Goal: Information Seeking & Learning: Learn about a topic

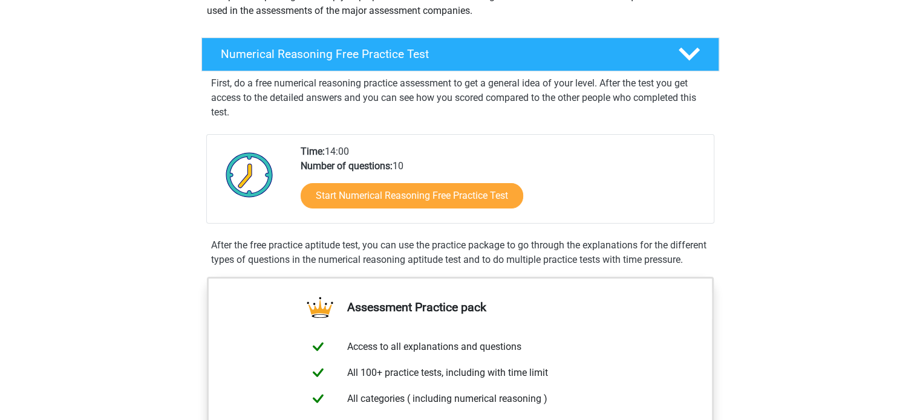
scroll to position [162, 0]
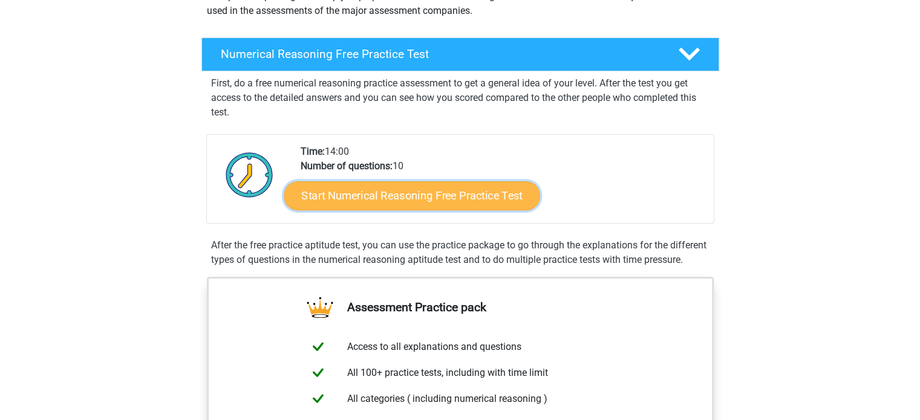
click at [335, 188] on link "Start Numerical Reasoning Free Practice Test" at bounding box center [412, 195] width 256 height 29
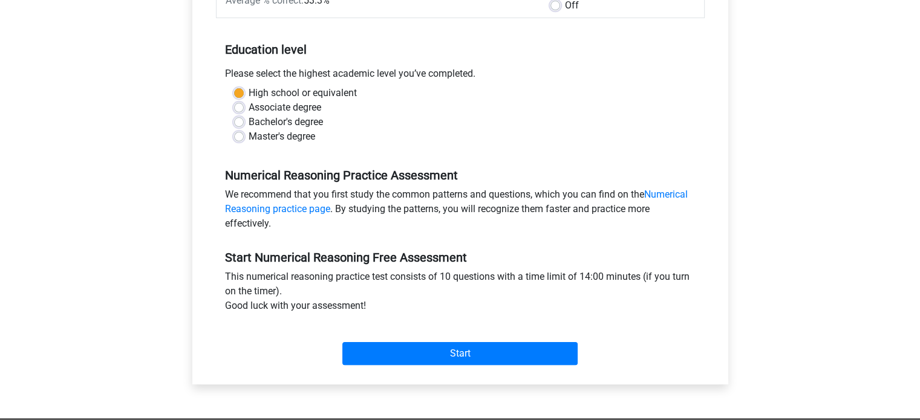
scroll to position [230, 0]
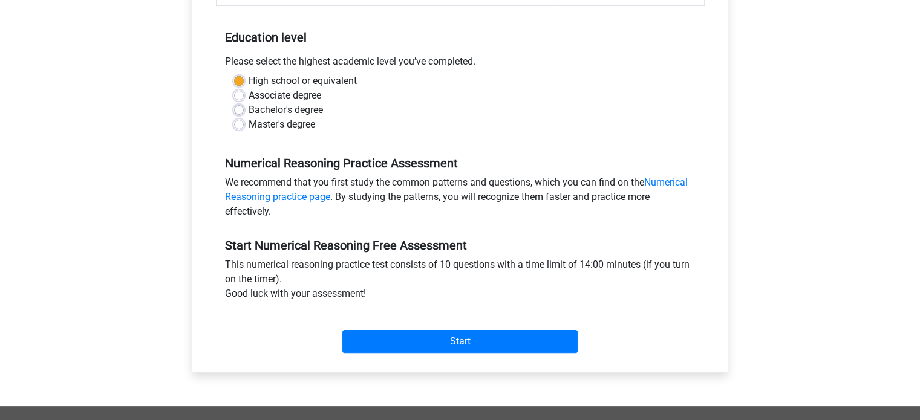
click at [249, 128] on label "Master's degree" at bounding box center [282, 124] width 67 height 15
click at [234, 128] on input "Master's degree" at bounding box center [239, 123] width 10 height 12
radio input "true"
click at [249, 77] on label "High school or equivalent" at bounding box center [303, 81] width 108 height 15
click at [240, 77] on input "High school or equivalent" at bounding box center [239, 80] width 10 height 12
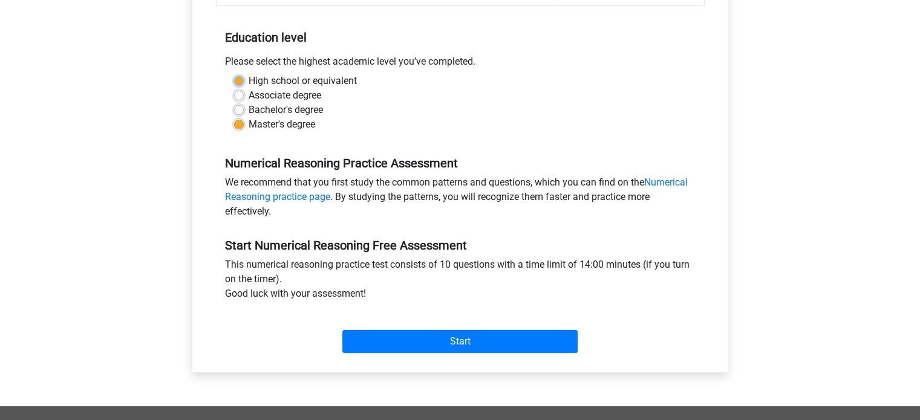
radio input "true"
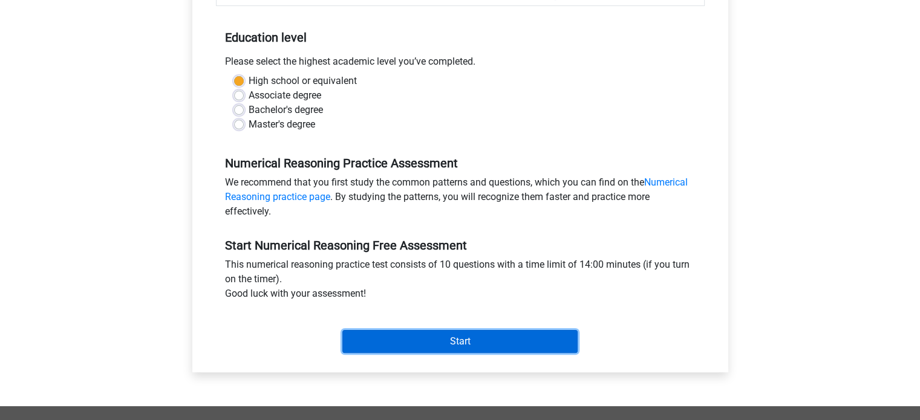
click at [397, 336] on input "Start" at bounding box center [459, 341] width 235 height 23
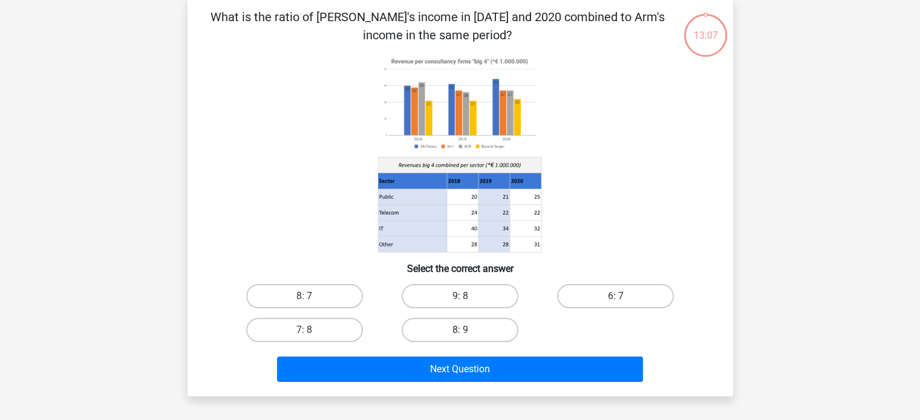
scroll to position [56, 0]
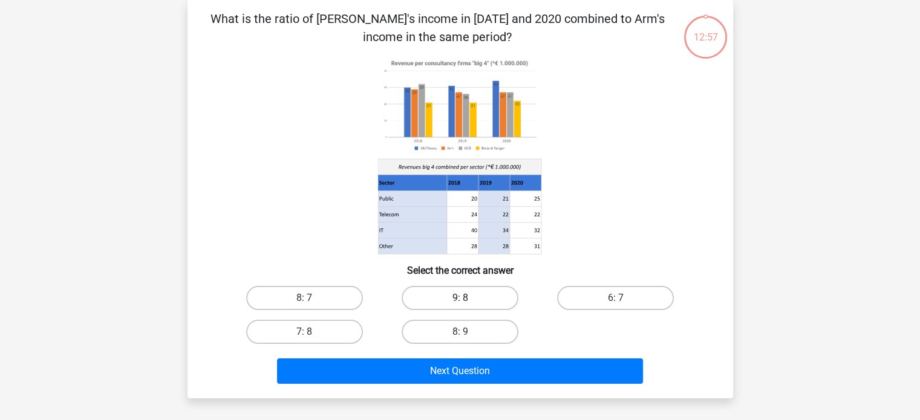
click at [437, 304] on label "9: 8" at bounding box center [460, 298] width 117 height 24
click at [460, 304] on input "9: 8" at bounding box center [464, 302] width 8 height 8
radio input "true"
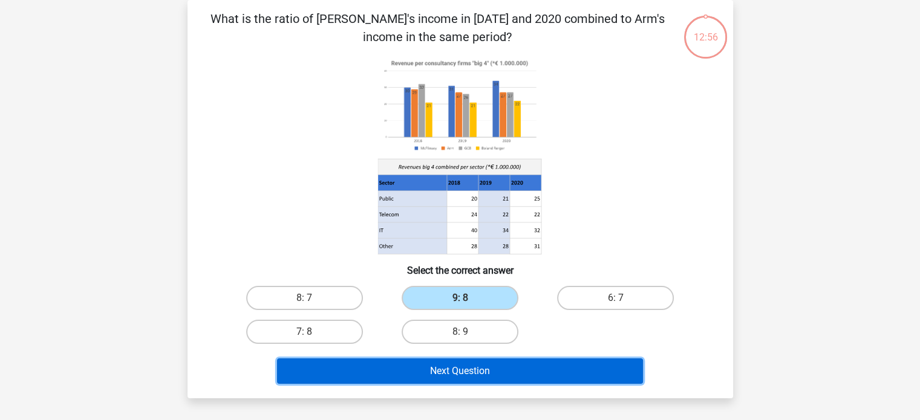
click at [426, 365] on button "Next Question" at bounding box center [460, 371] width 366 height 25
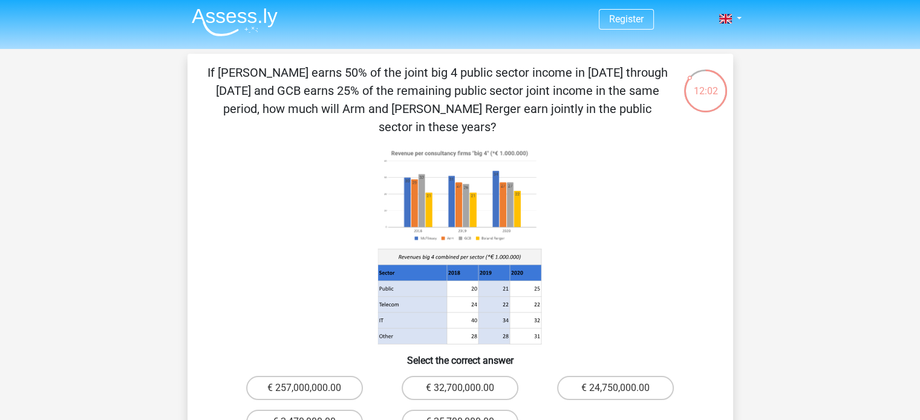
scroll to position [167, 0]
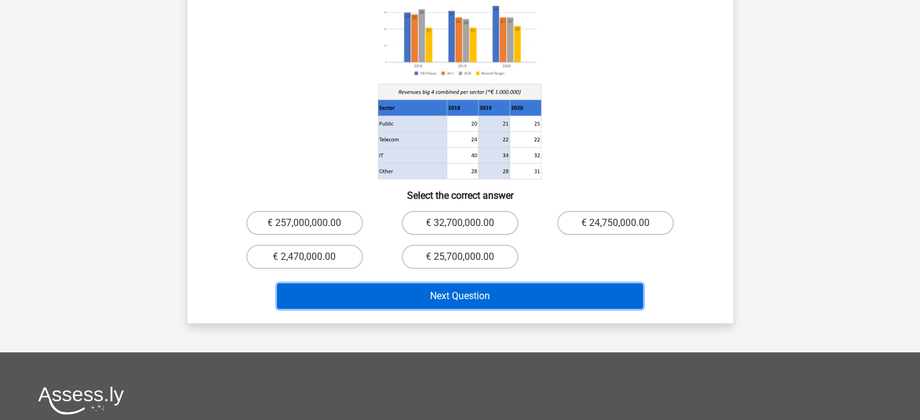
click at [409, 284] on button "Next Question" at bounding box center [460, 296] width 366 height 25
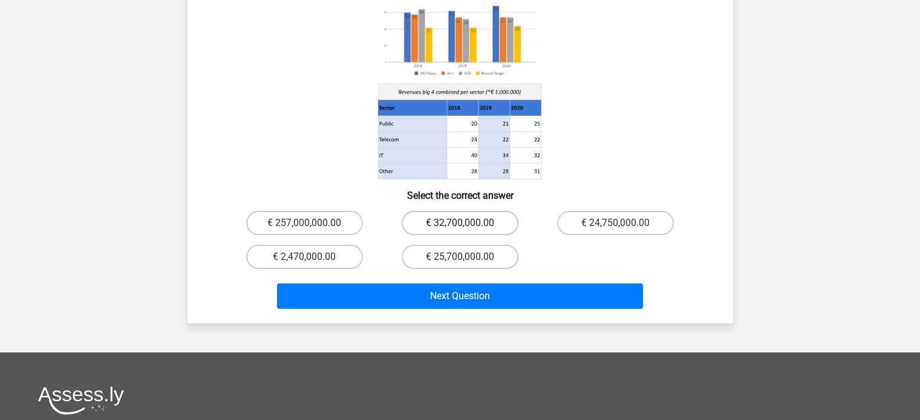
click at [465, 215] on label "€ 32,700,000.00" at bounding box center [460, 223] width 117 height 24
click at [465, 223] on input "€ 32,700,000.00" at bounding box center [464, 227] width 8 height 8
radio input "true"
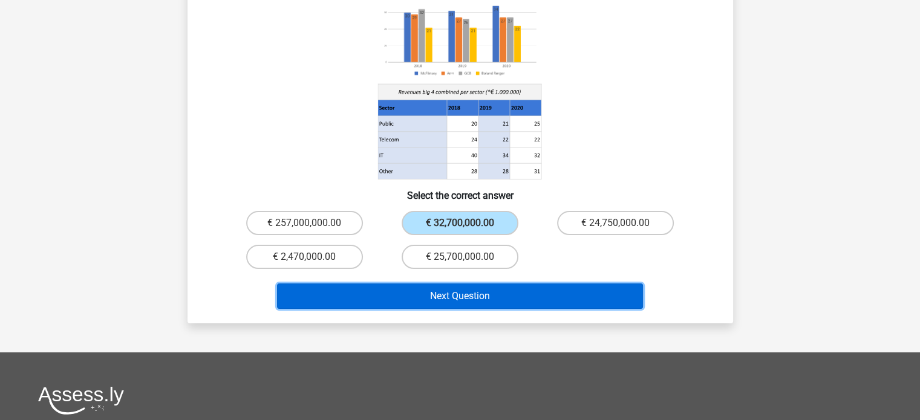
click at [433, 284] on button "Next Question" at bounding box center [460, 296] width 366 height 25
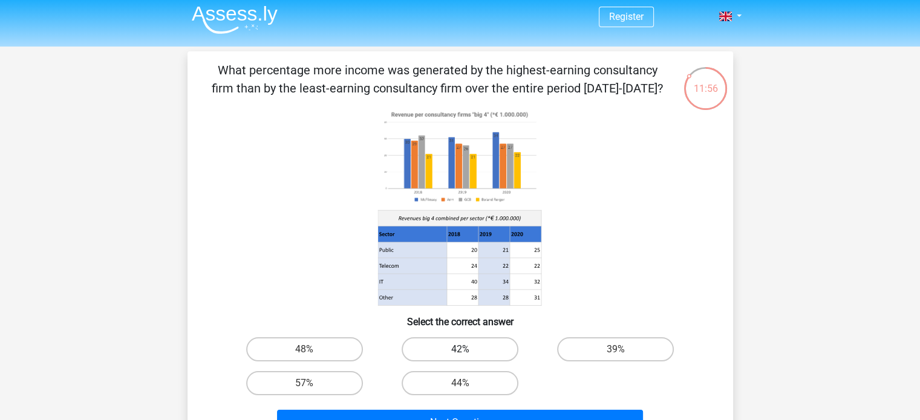
scroll to position [5, 0]
